Goal: Find contact information: Find contact information

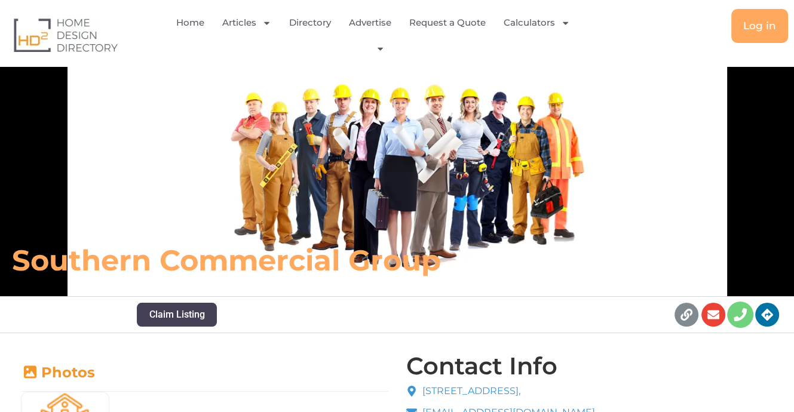
click at [739, 320] on icon at bounding box center [739, 314] width 13 height 13
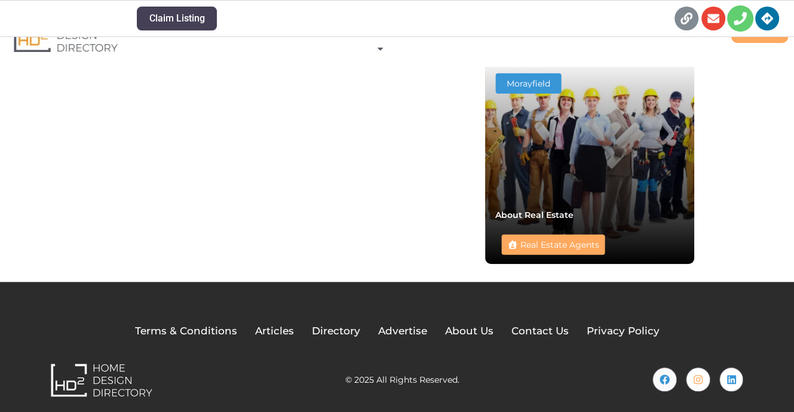
scroll to position [915, 0]
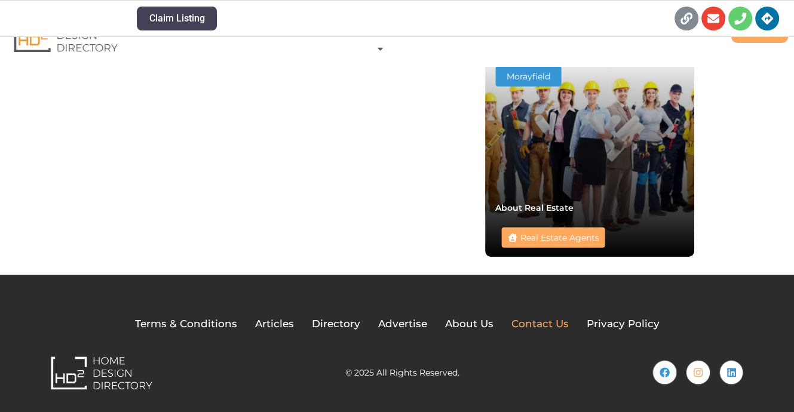
click at [539, 324] on span "Contact Us" at bounding box center [539, 324] width 57 height 16
